Goal: Contribute content: Add original content to the website for others to see

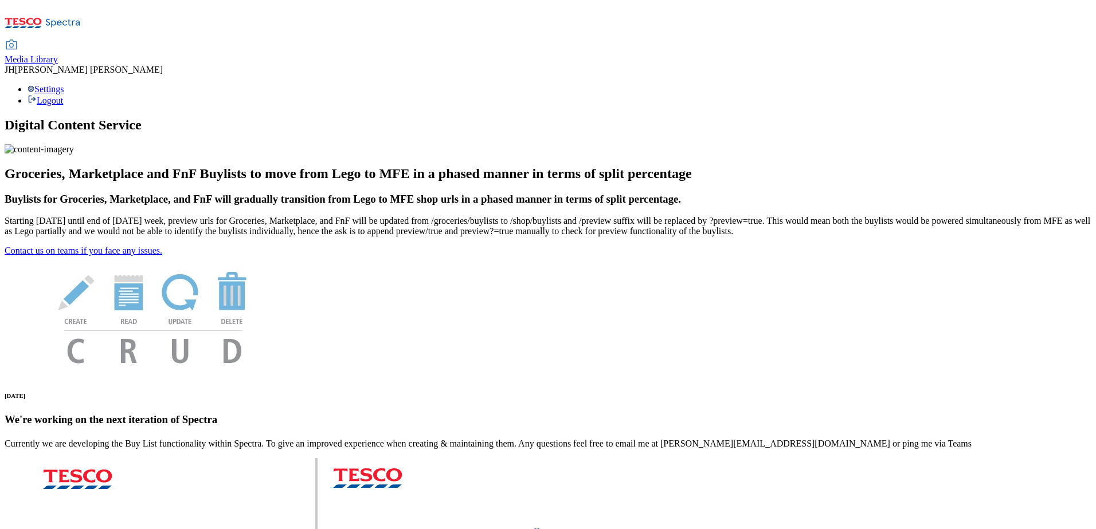
click at [58, 54] on span "Media Library" at bounding box center [31, 59] width 53 height 10
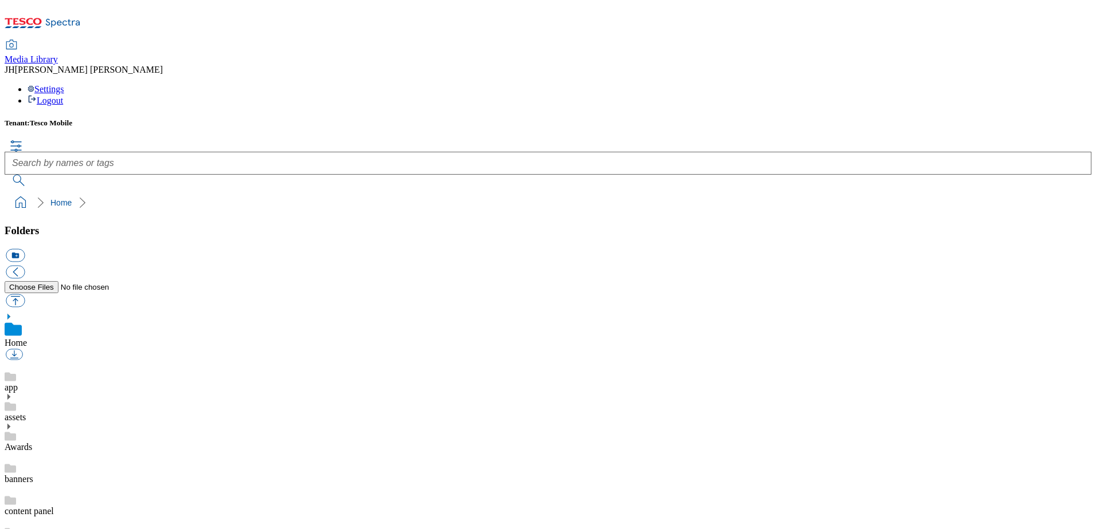
scroll to position [1, 0]
click at [25, 294] on button "button" at bounding box center [15, 300] width 19 height 13
type input "C:\fakepath\iCandy Selfie Suction Phone Holder BLACK 2.jpg"
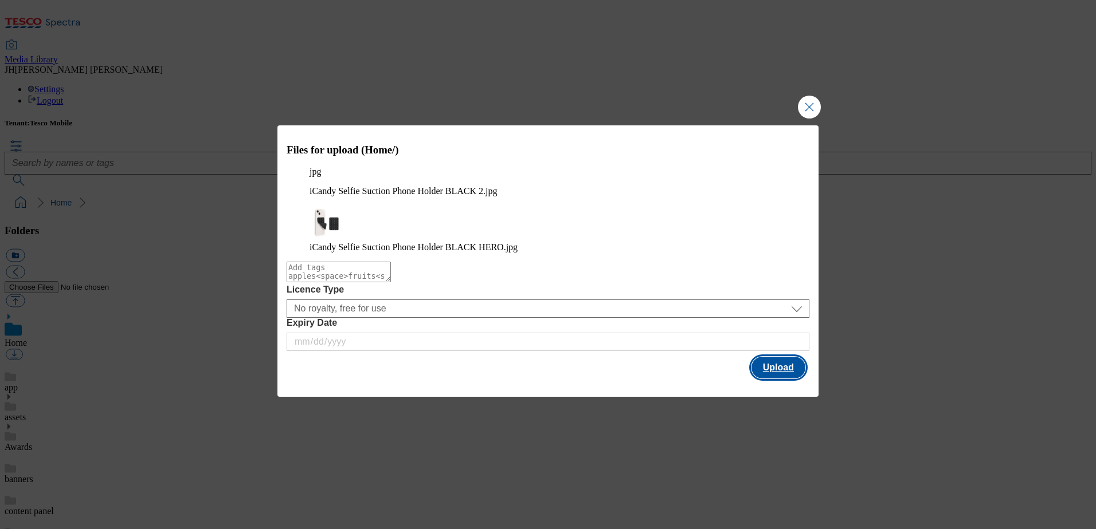
click at [772, 363] on button "Upload" at bounding box center [778, 368] width 54 height 22
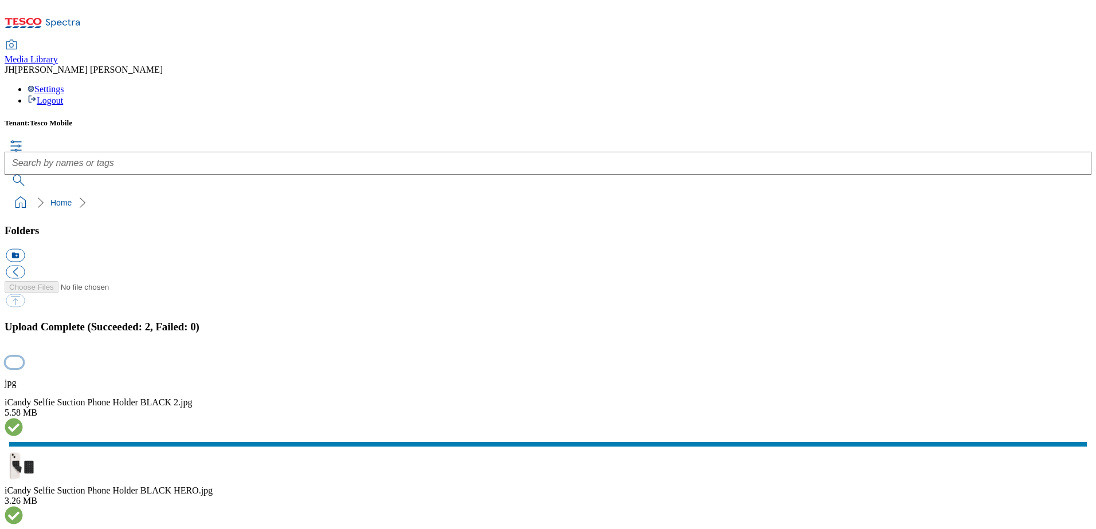
click at [23, 358] on button "button" at bounding box center [14, 363] width 17 height 11
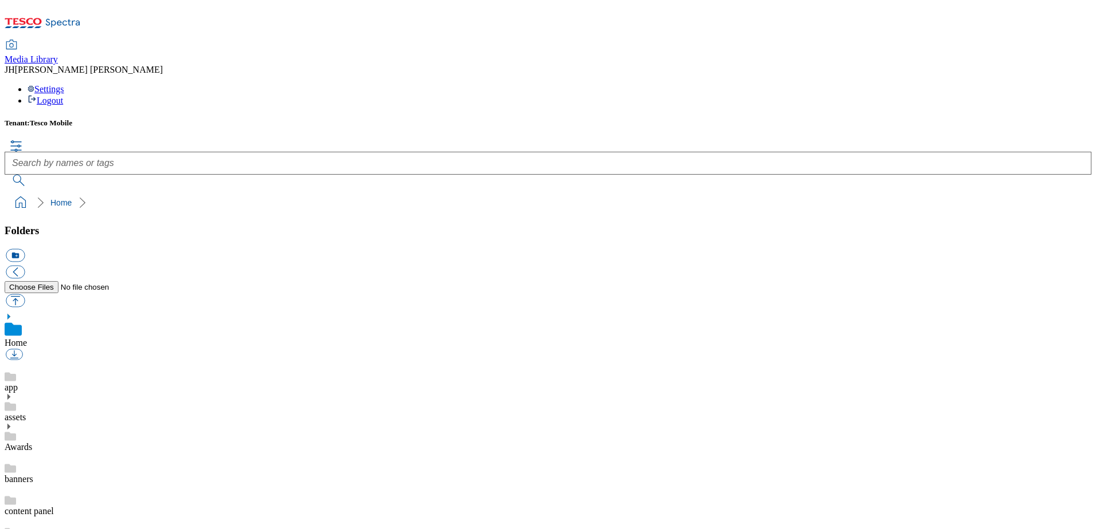
scroll to position [2, 0]
click at [25, 294] on button "button" at bounding box center [15, 300] width 19 height 13
type input "C:\fakepath\iCandy Selfie Suction Phone Holder PINK 2.jpg"
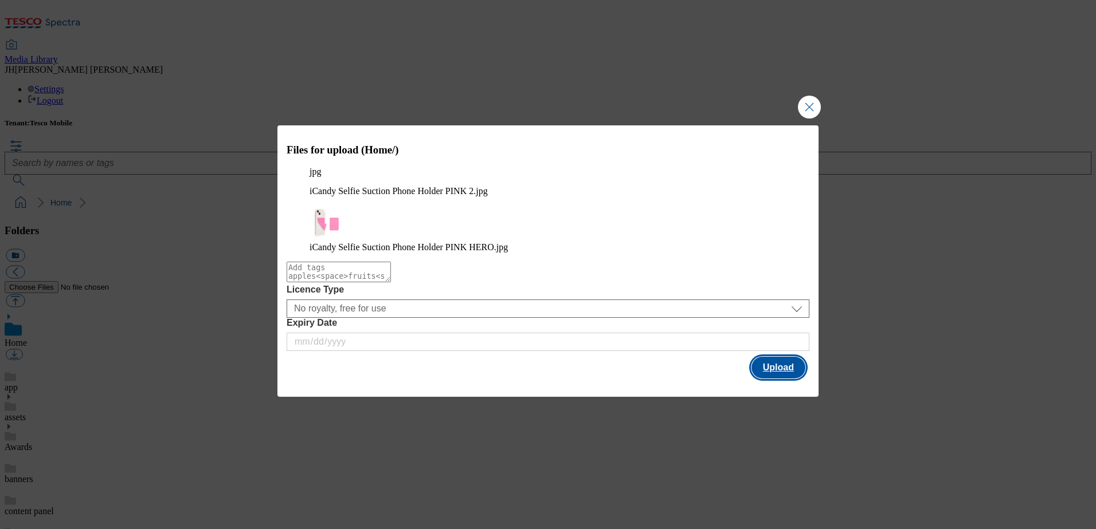
click at [785, 357] on button "Upload" at bounding box center [778, 368] width 54 height 22
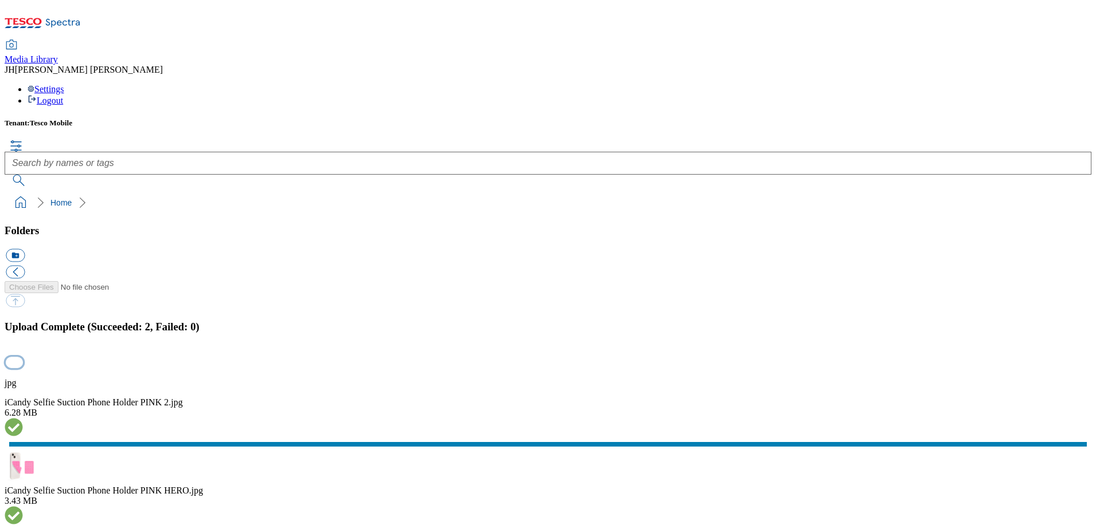
click at [23, 358] on button "button" at bounding box center [14, 363] width 17 height 11
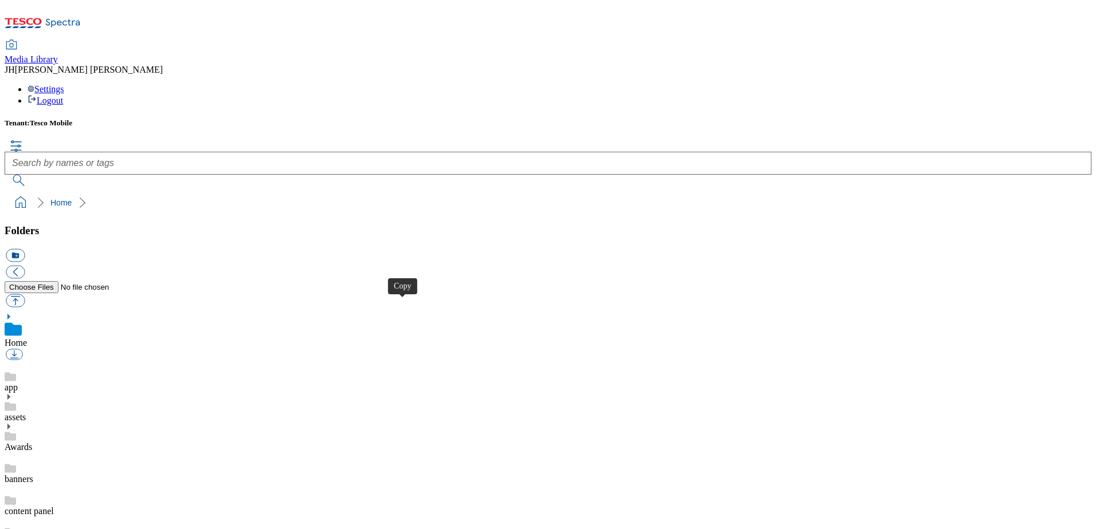
click at [25, 294] on button "button" at bounding box center [15, 300] width 19 height 13
type input "C:\fakepath\313301IC20_1.jpg"
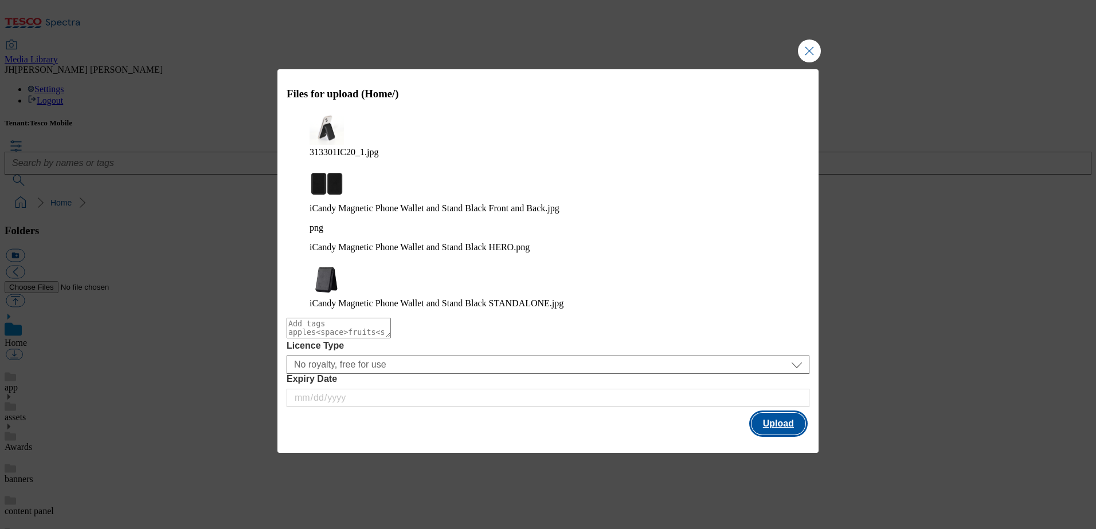
click at [778, 413] on button "Upload" at bounding box center [778, 424] width 54 height 22
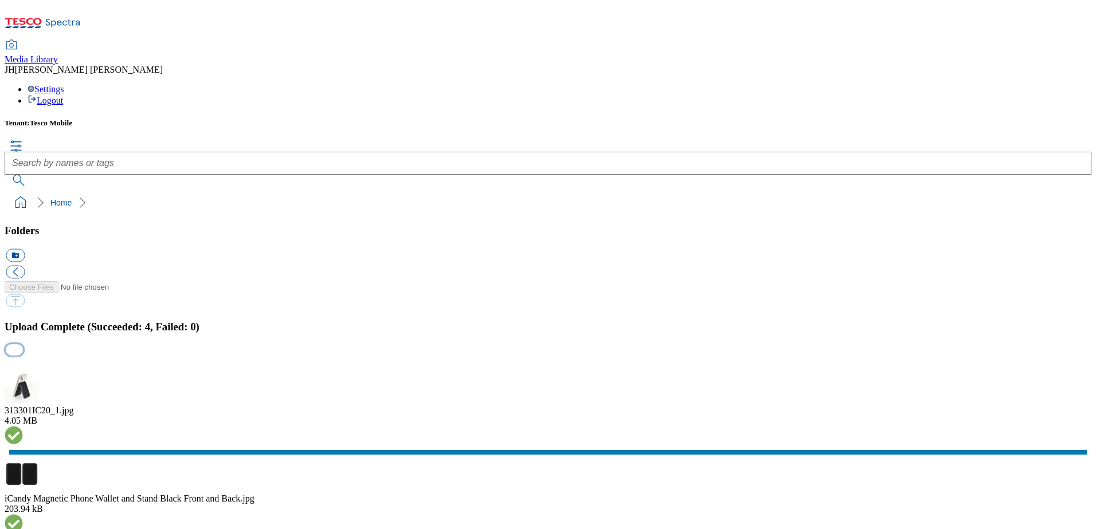
click at [23, 358] on button "button" at bounding box center [14, 363] width 17 height 11
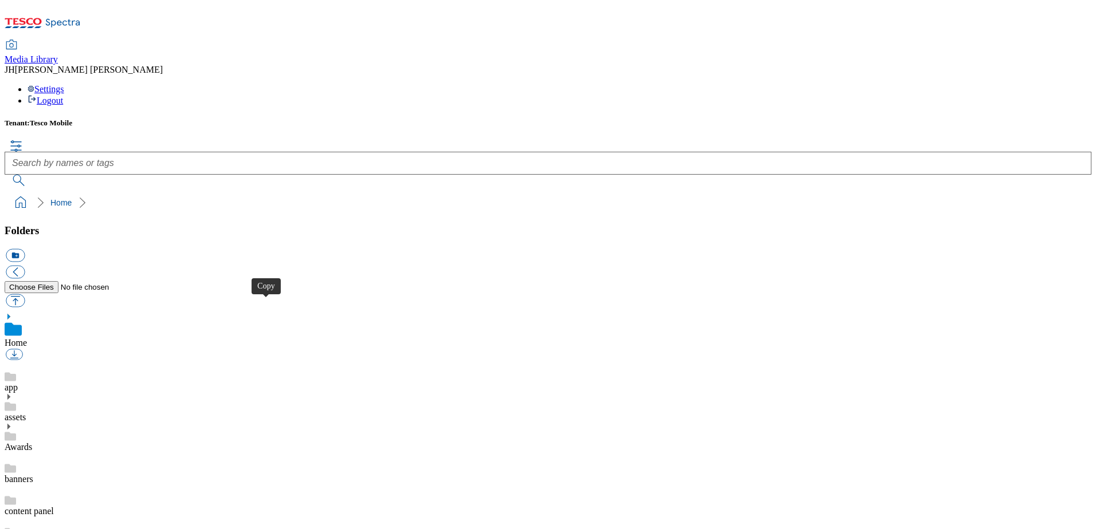
click at [25, 294] on button "button" at bounding box center [15, 300] width 19 height 13
type input "C:\fakepath\iCandy Magnetic Phone Ring Holder Black FRONT.jpg"
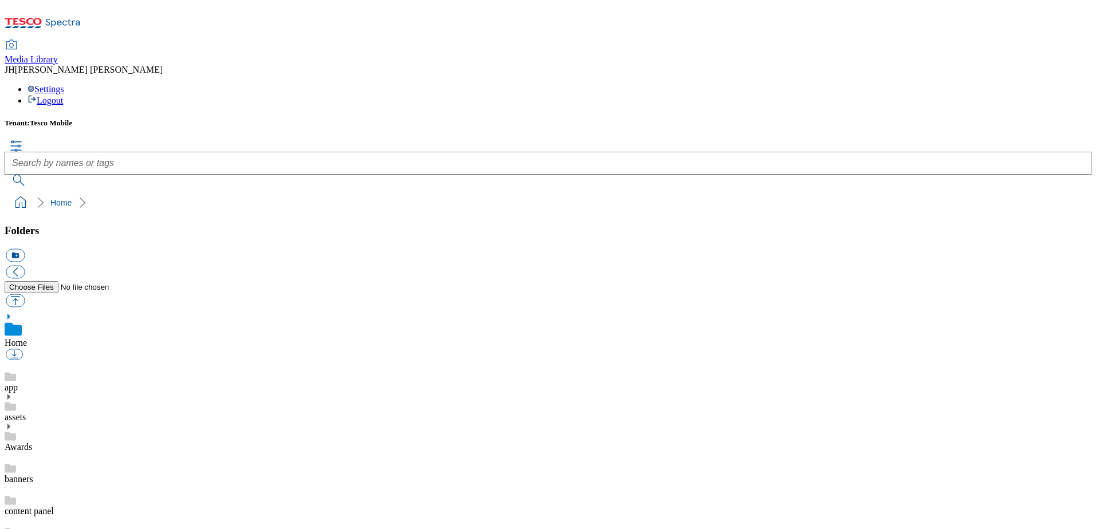
scroll to position [2, 0]
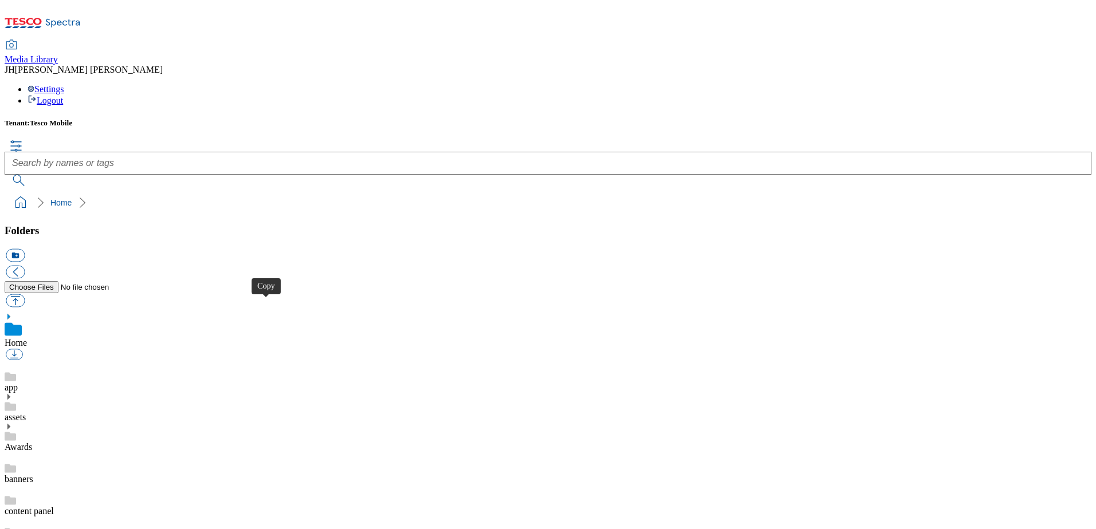
click at [25, 294] on button "button" at bounding box center [15, 300] width 19 height 13
type input "C:\fakepath\iCandy Magnetic Phone Ring Holder Rose Gold FRONT.jpg"
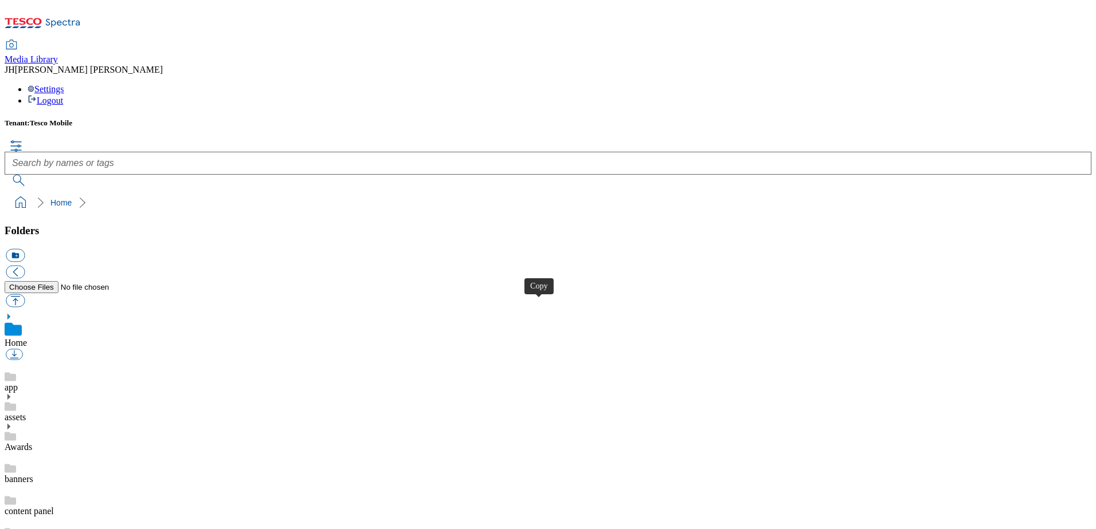
click at [25, 294] on button "button" at bounding box center [15, 300] width 19 height 13
type input "C:\fakepath\313601IC20_1.jpg"
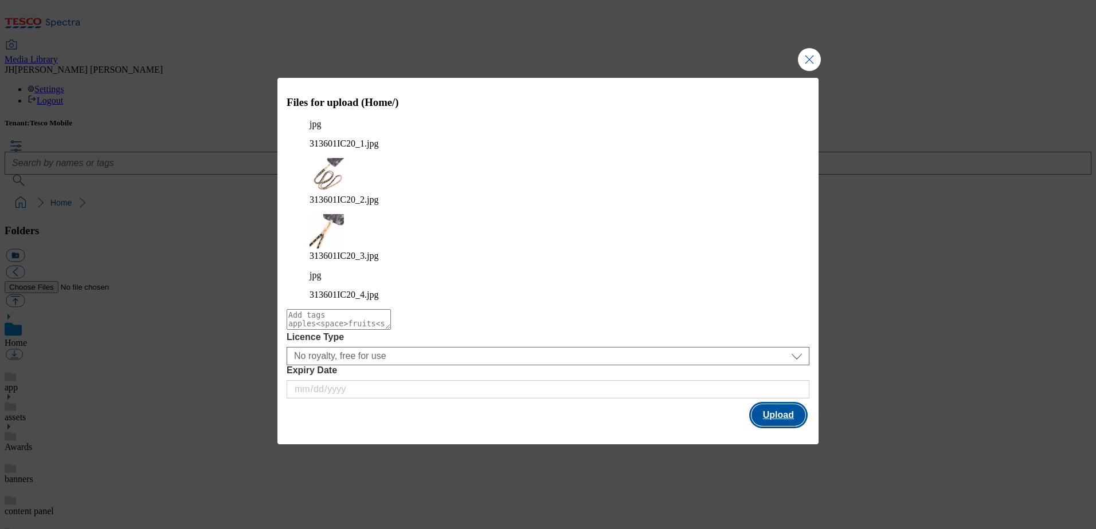
click at [772, 405] on button "Upload" at bounding box center [778, 416] width 54 height 22
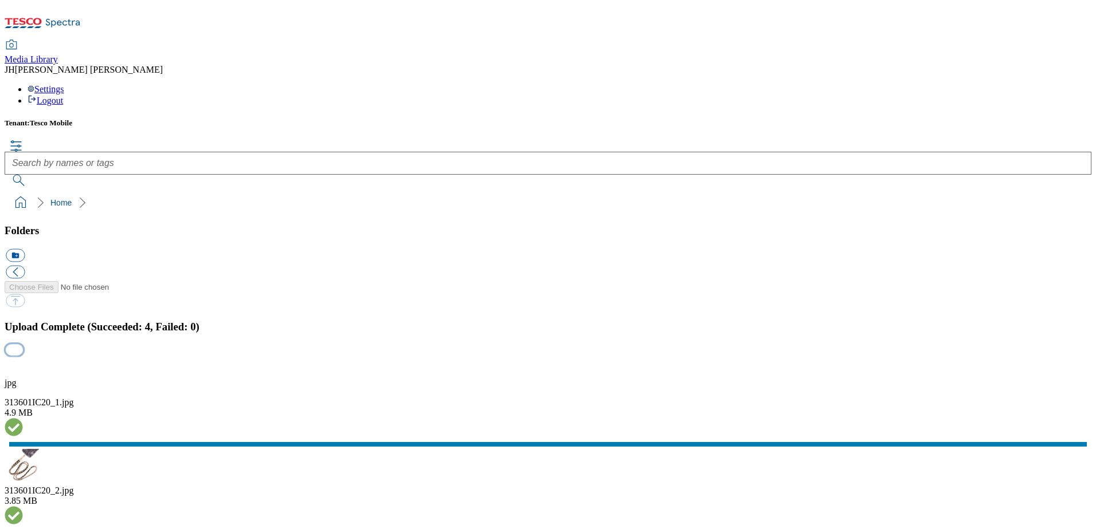
click at [23, 358] on button "button" at bounding box center [14, 363] width 17 height 11
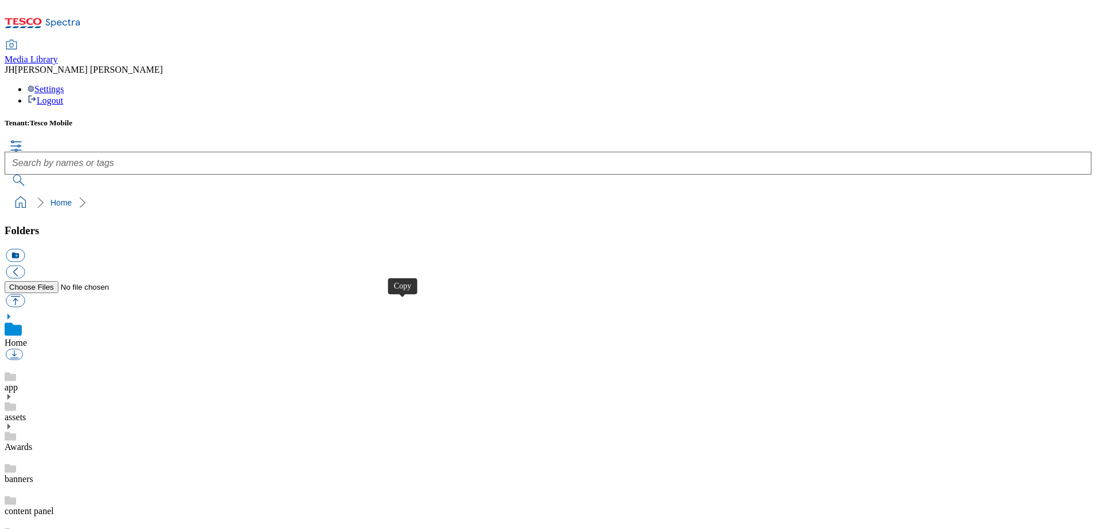
click at [25, 294] on button "button" at bounding box center [15, 300] width 19 height 13
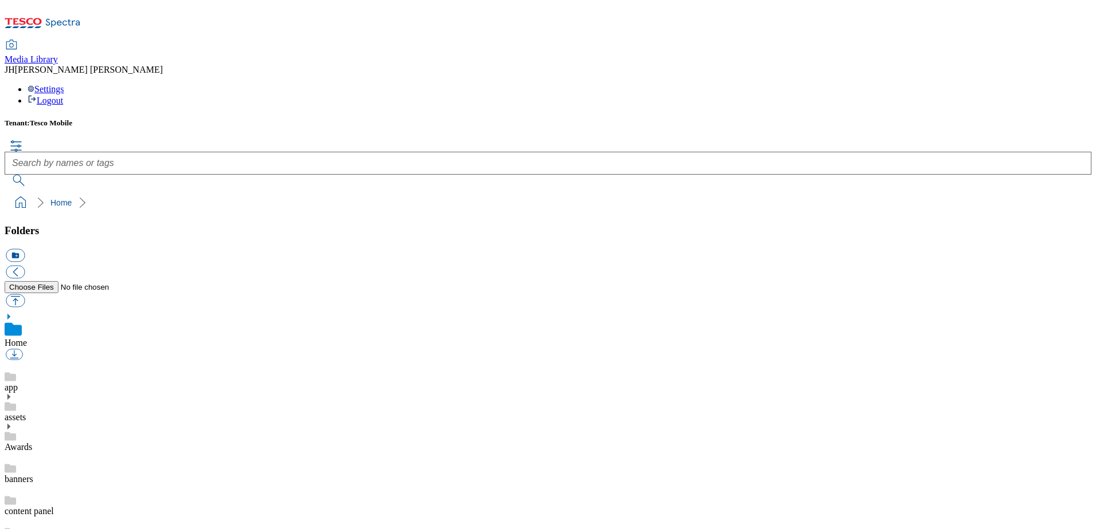
scroll to position [2, 0]
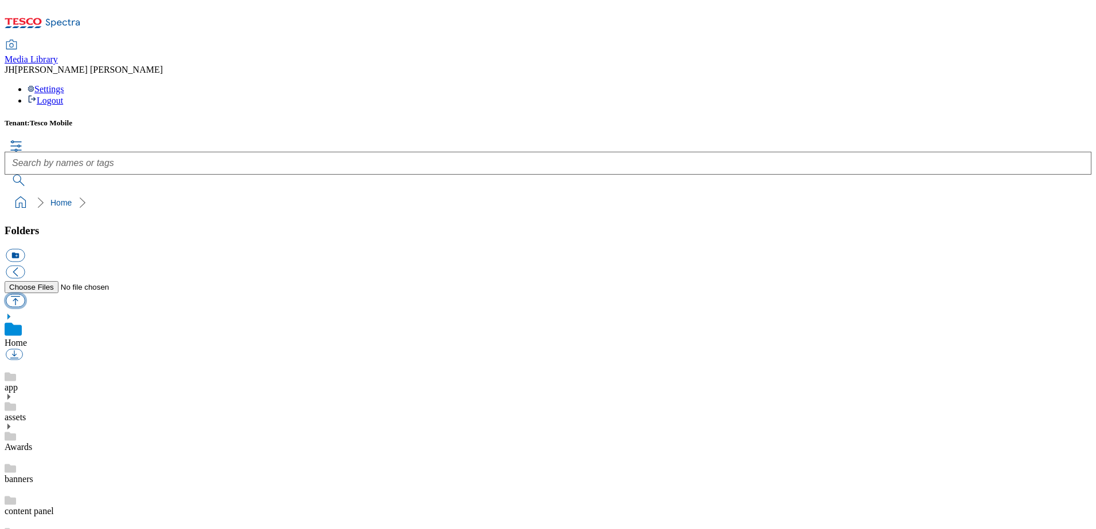
click at [25, 294] on button "button" at bounding box center [15, 300] width 19 height 13
type input "C:\fakepath\iCandy Magnetic Wireless Speaker Purple BACK.png"
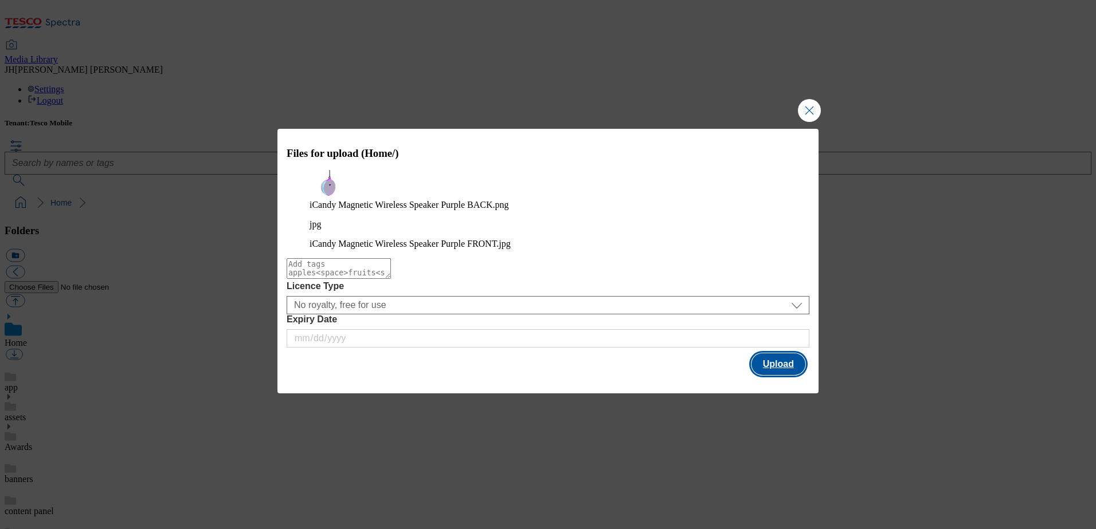
click at [782, 360] on button "Upload" at bounding box center [778, 365] width 54 height 22
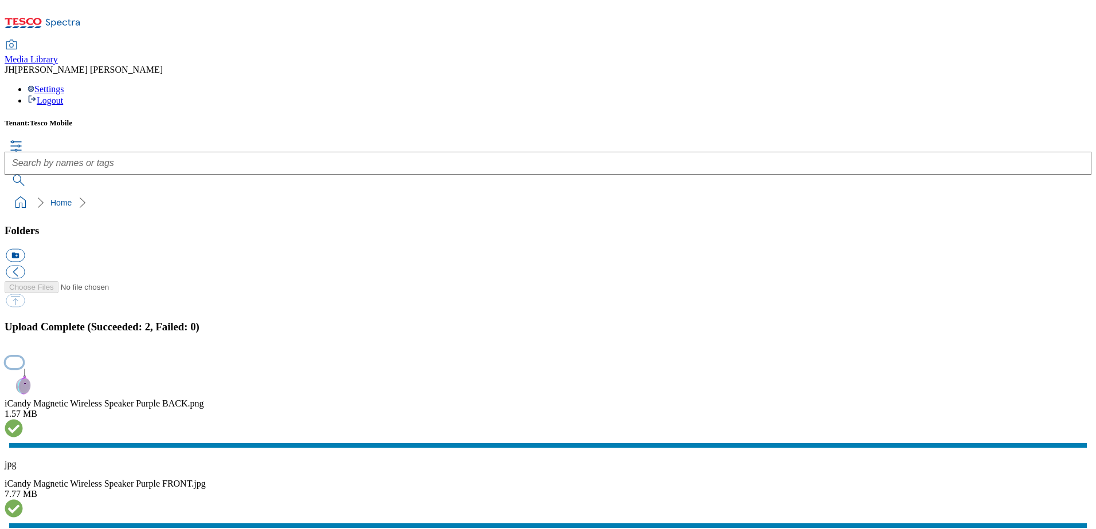
click at [23, 358] on button "button" at bounding box center [14, 363] width 17 height 11
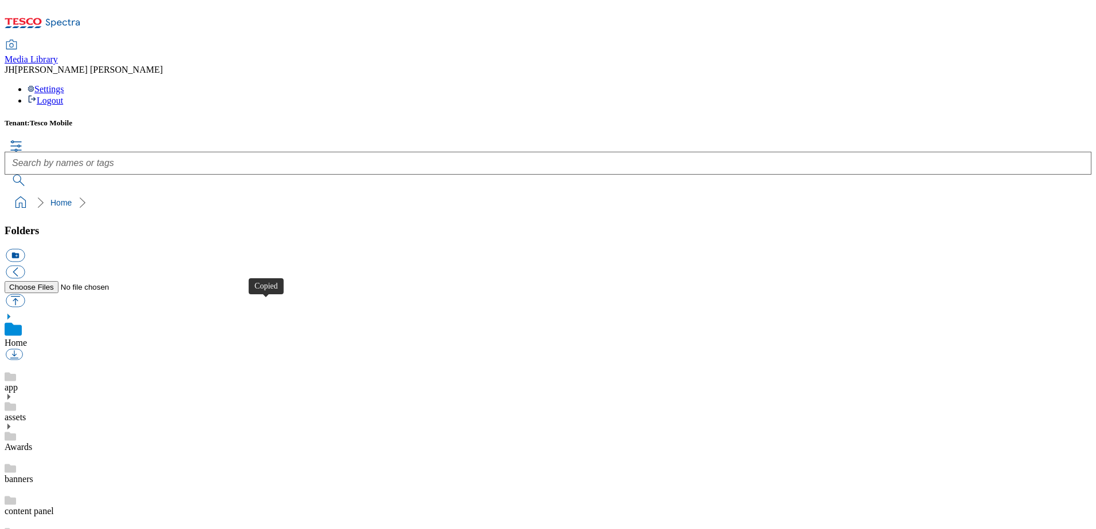
click at [25, 294] on button "button" at bounding box center [15, 300] width 19 height 13
type input "C:\fakepath\iCandy iTag Item Tracker Black BACK.png"
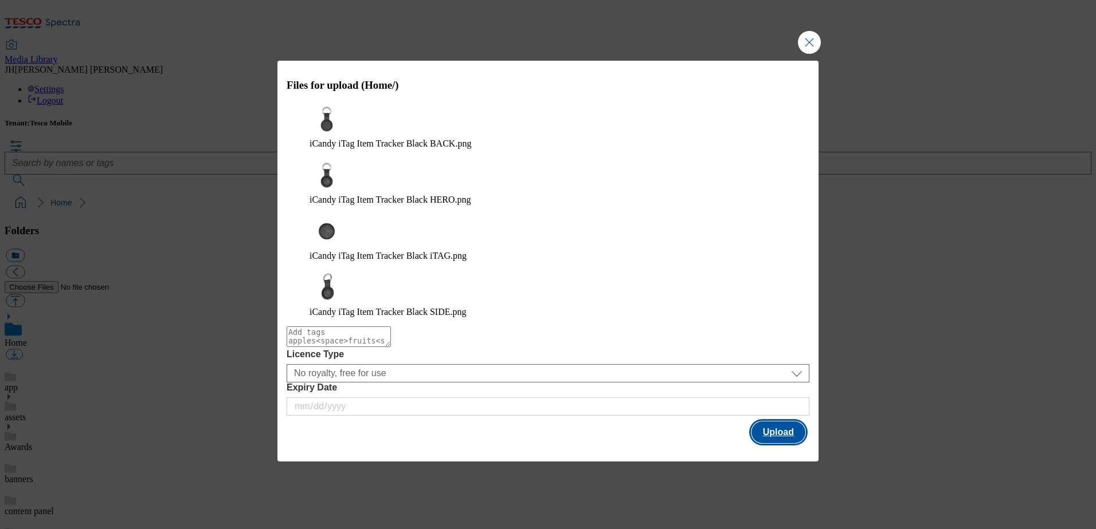
click at [792, 422] on button "Upload" at bounding box center [778, 433] width 54 height 22
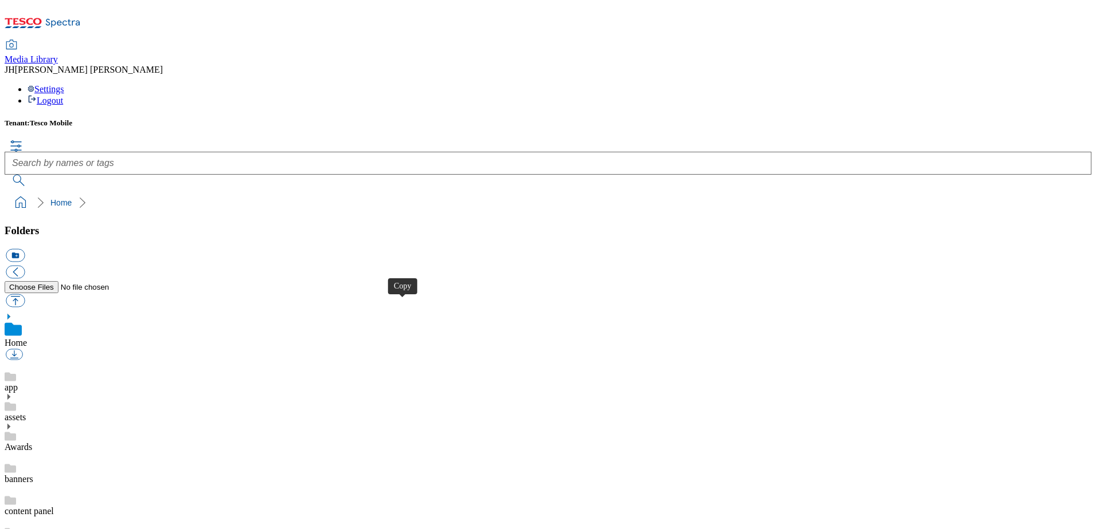
scroll to position [2, 0]
drag, startPoint x: 0, startPoint y: 0, endPoint x: 405, endPoint y: 303, distance: 505.9
